Goal: Information Seeking & Learning: Learn about a topic

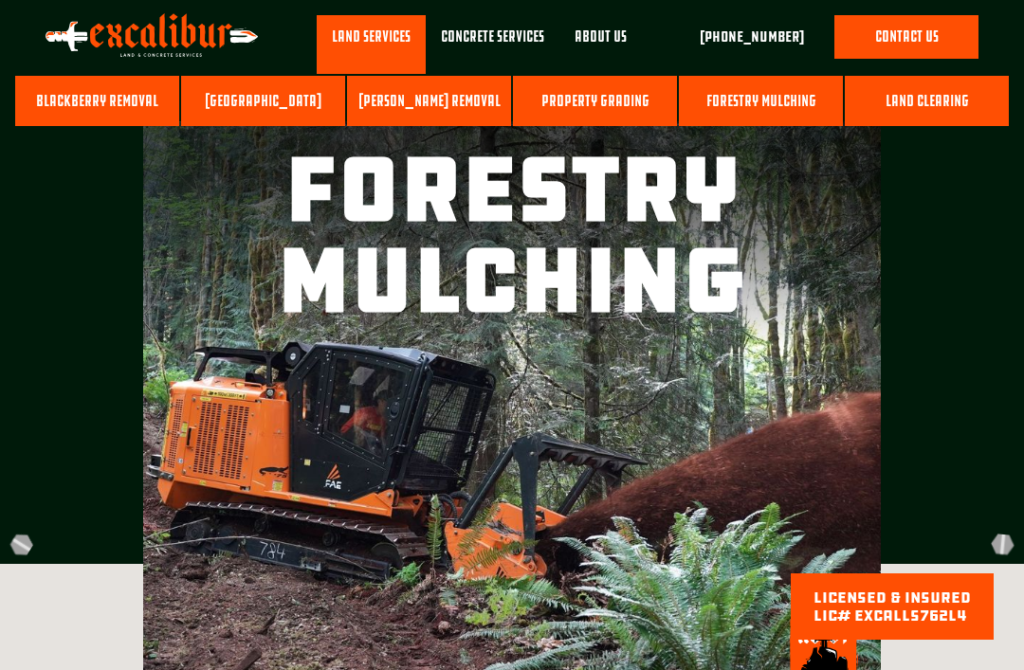
click at [942, 106] on link "Land Clearing" at bounding box center [927, 101] width 164 height 51
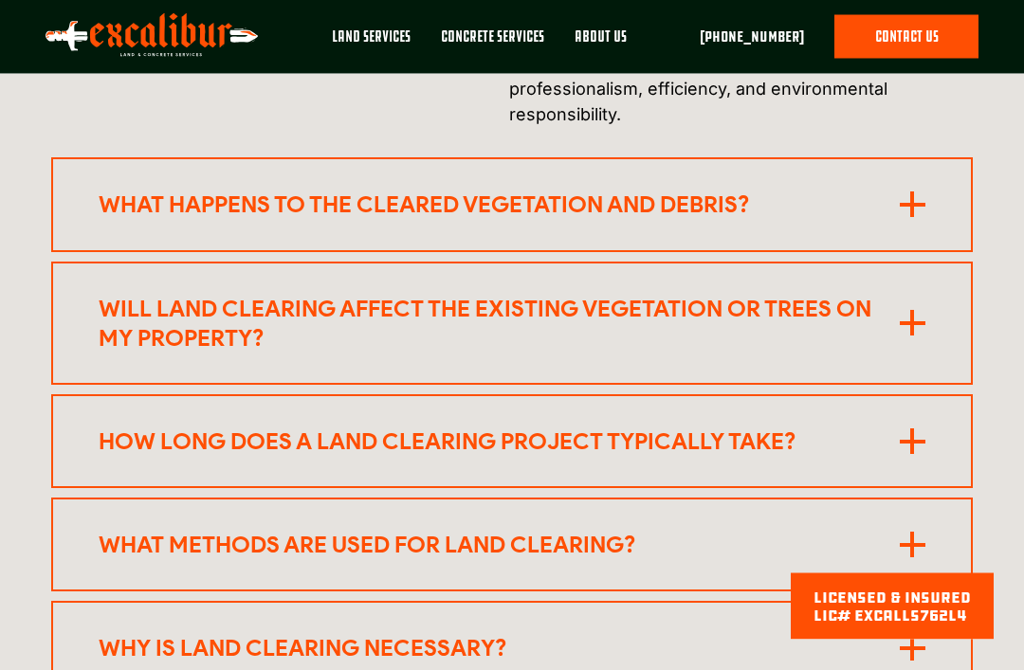
scroll to position [4459, 0]
click at [922, 207] on rect at bounding box center [913, 205] width 26 height 4
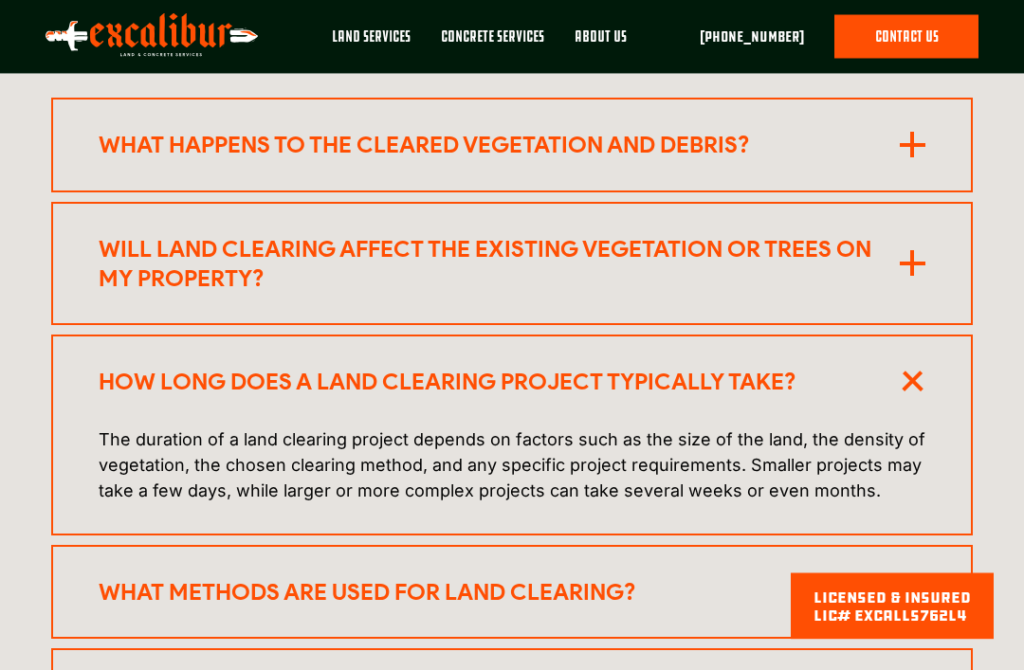
scroll to position [4521, 0]
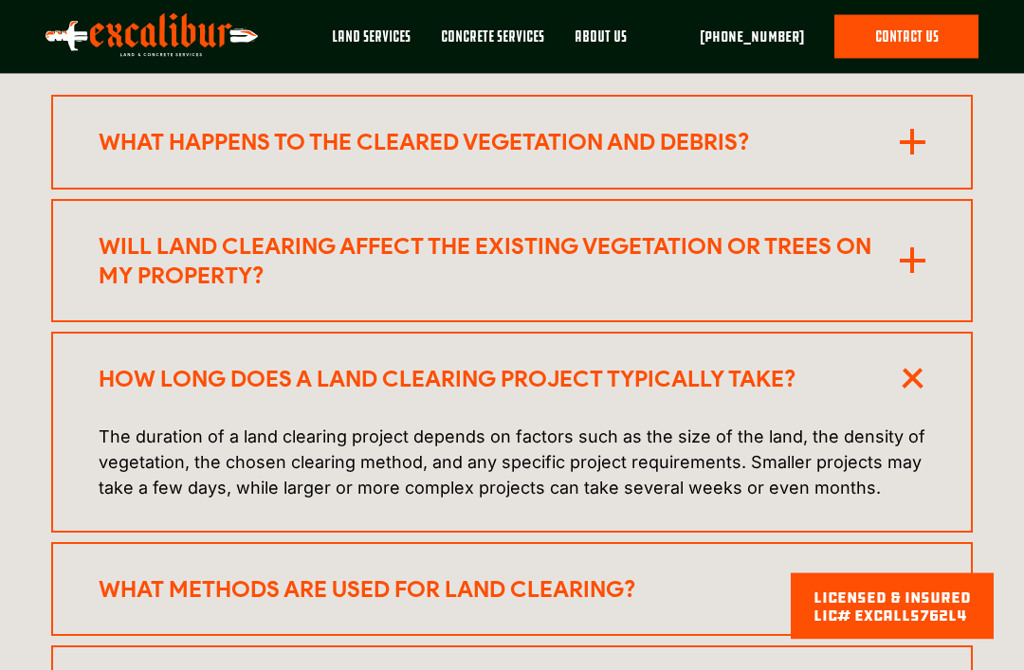
click at [914, 155] on rect at bounding box center [912, 143] width 4 height 26
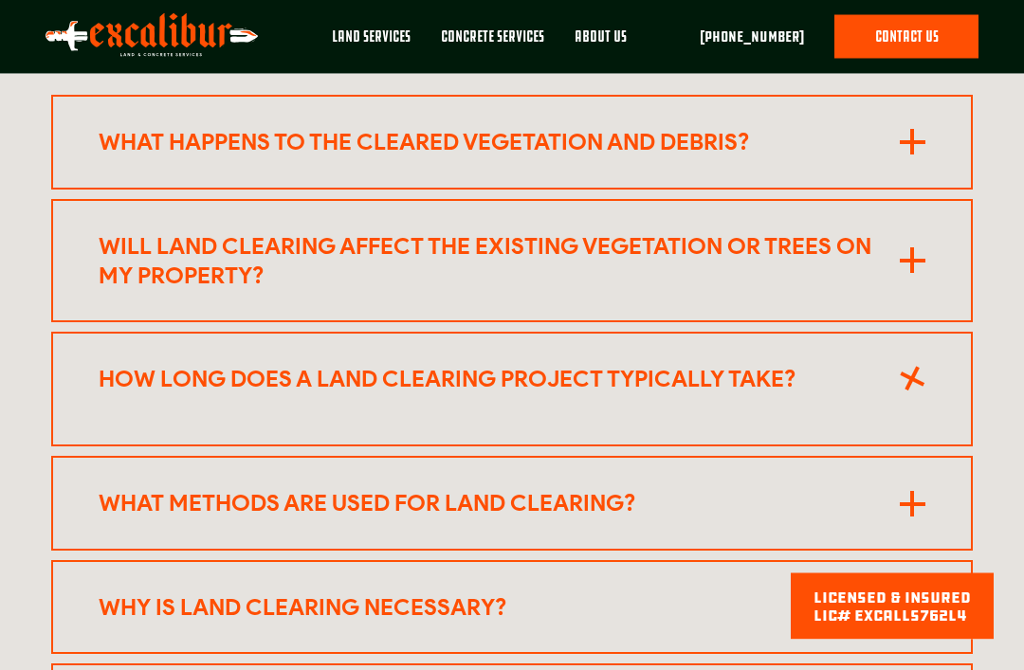
scroll to position [4522, 0]
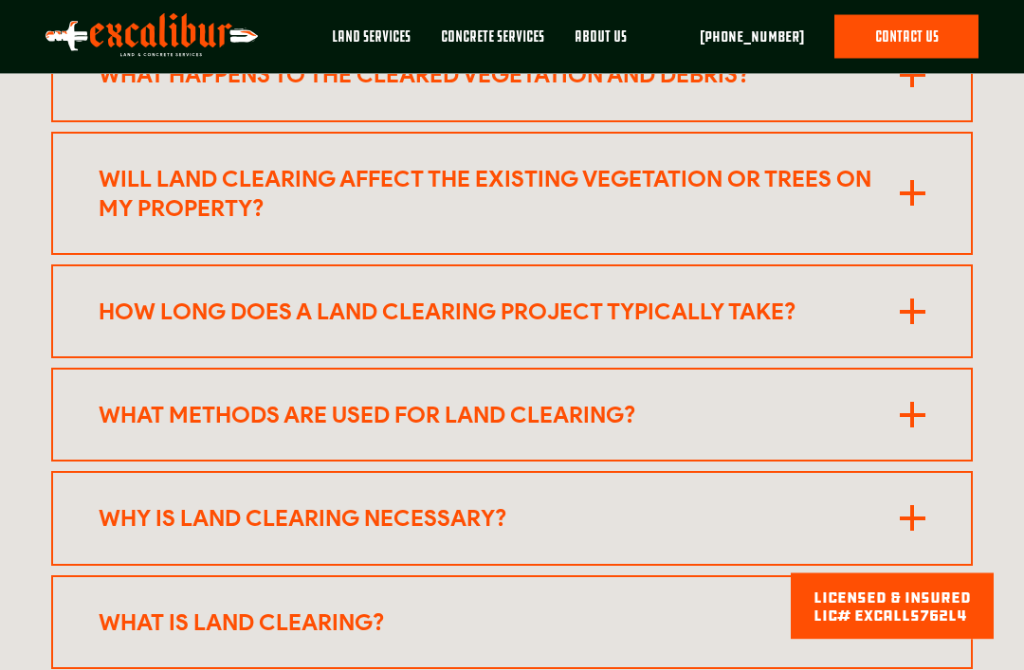
click at [923, 88] on icon at bounding box center [913, 76] width 26 height 26
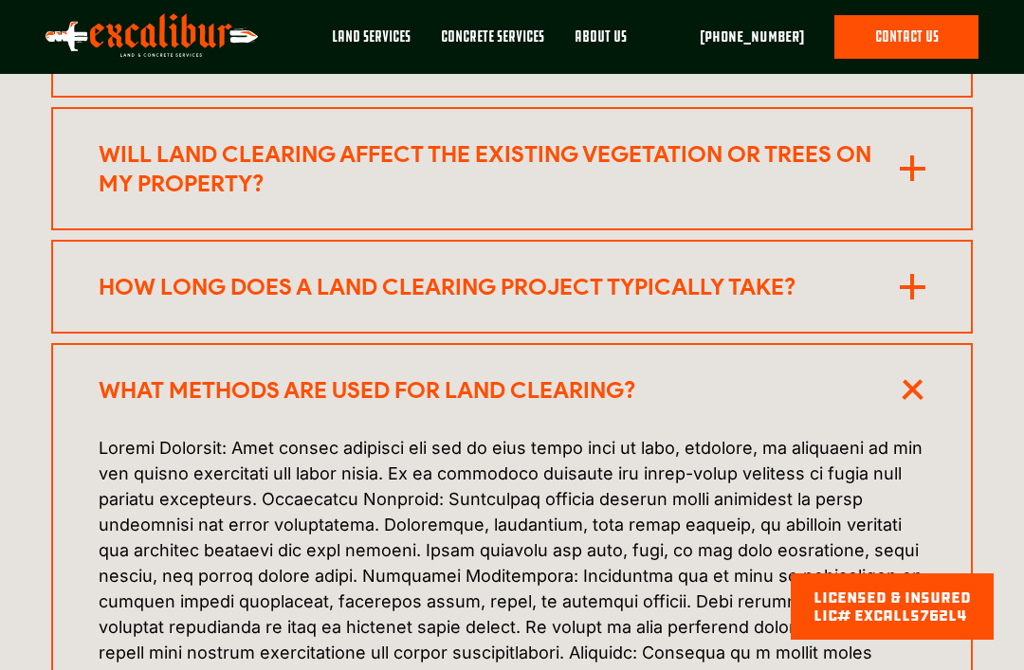
scroll to position [4611, 0]
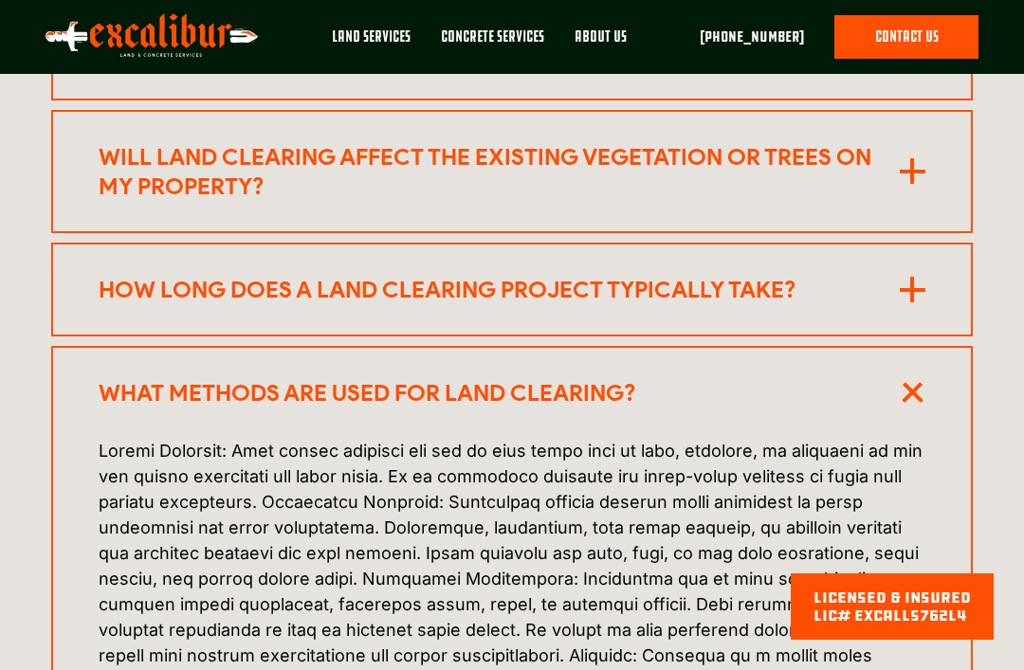
click at [916, 55] on rect at bounding box center [913, 53] width 26 height 4
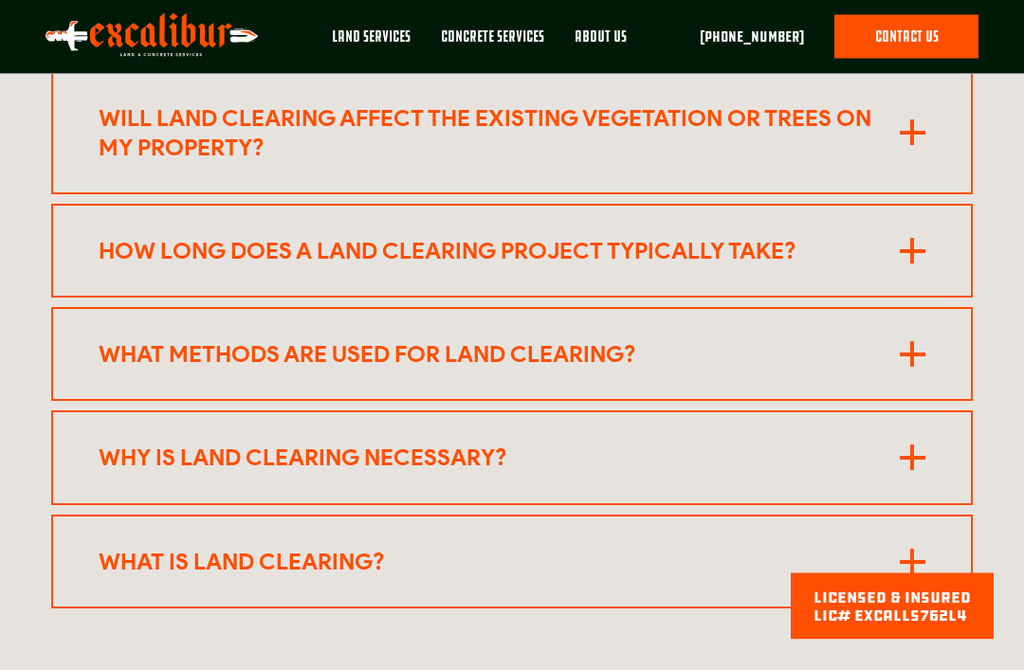
click at [914, 27] on rect at bounding box center [912, 15] width 4 height 26
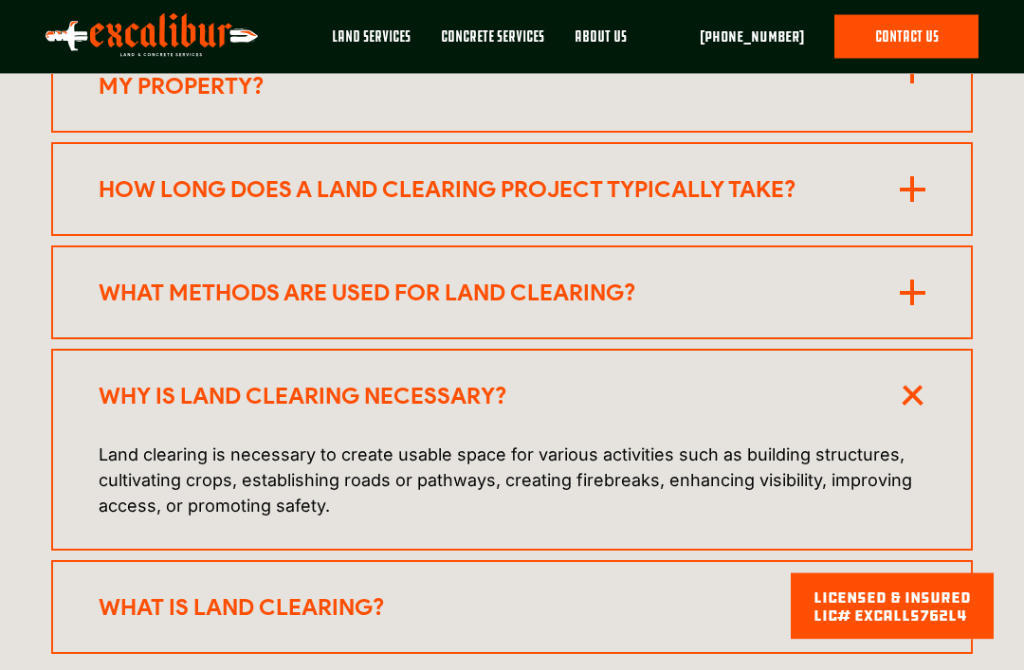
scroll to position [4712, 0]
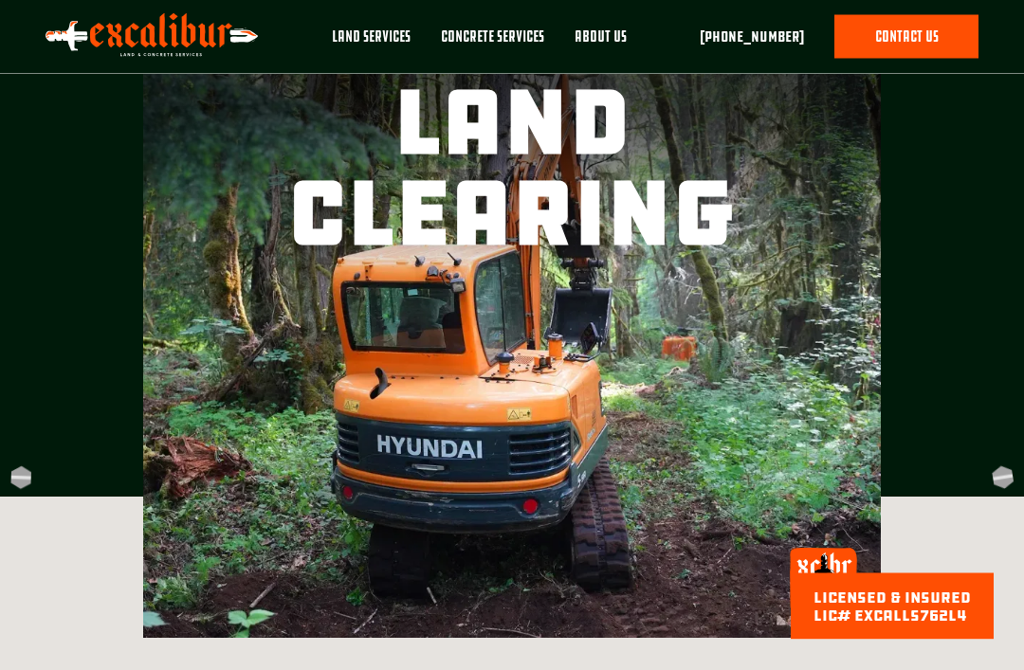
scroll to position [0, 0]
